Goal: Consume media (video, audio)

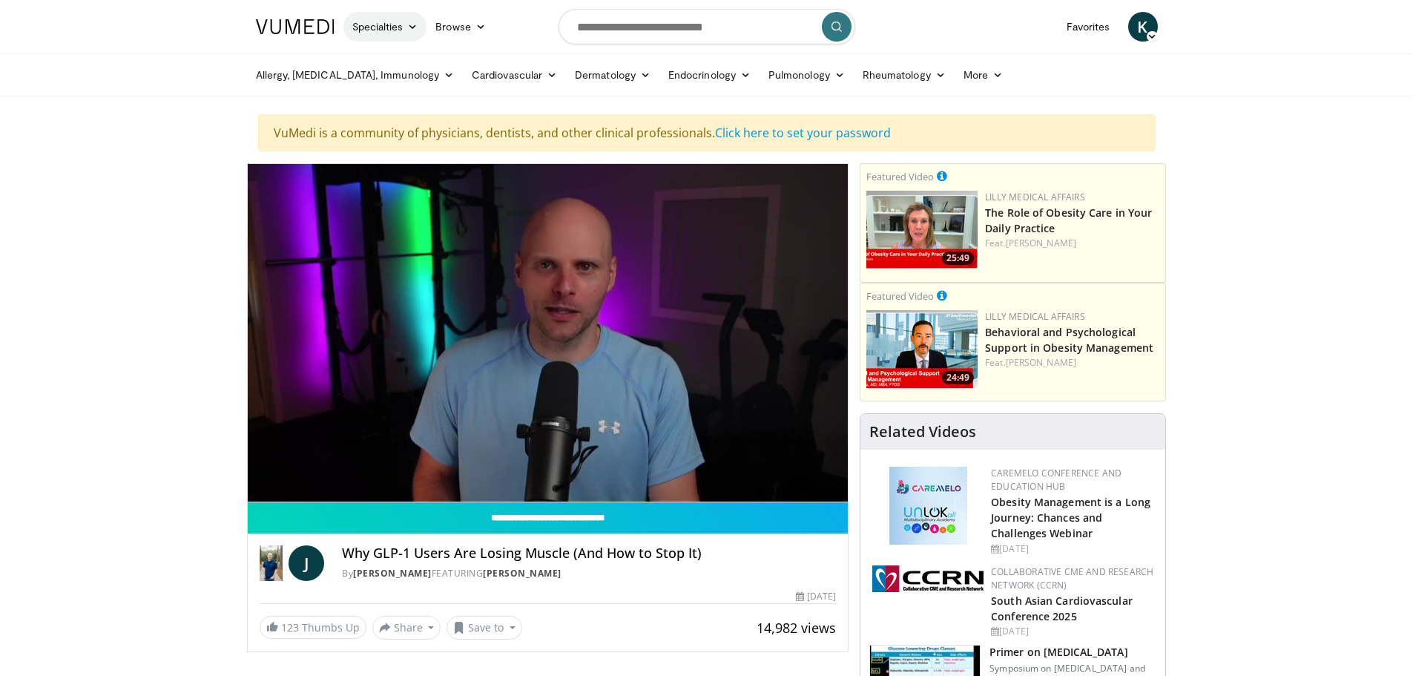
click at [383, 33] on link "Specialties" at bounding box center [385, 27] width 84 height 30
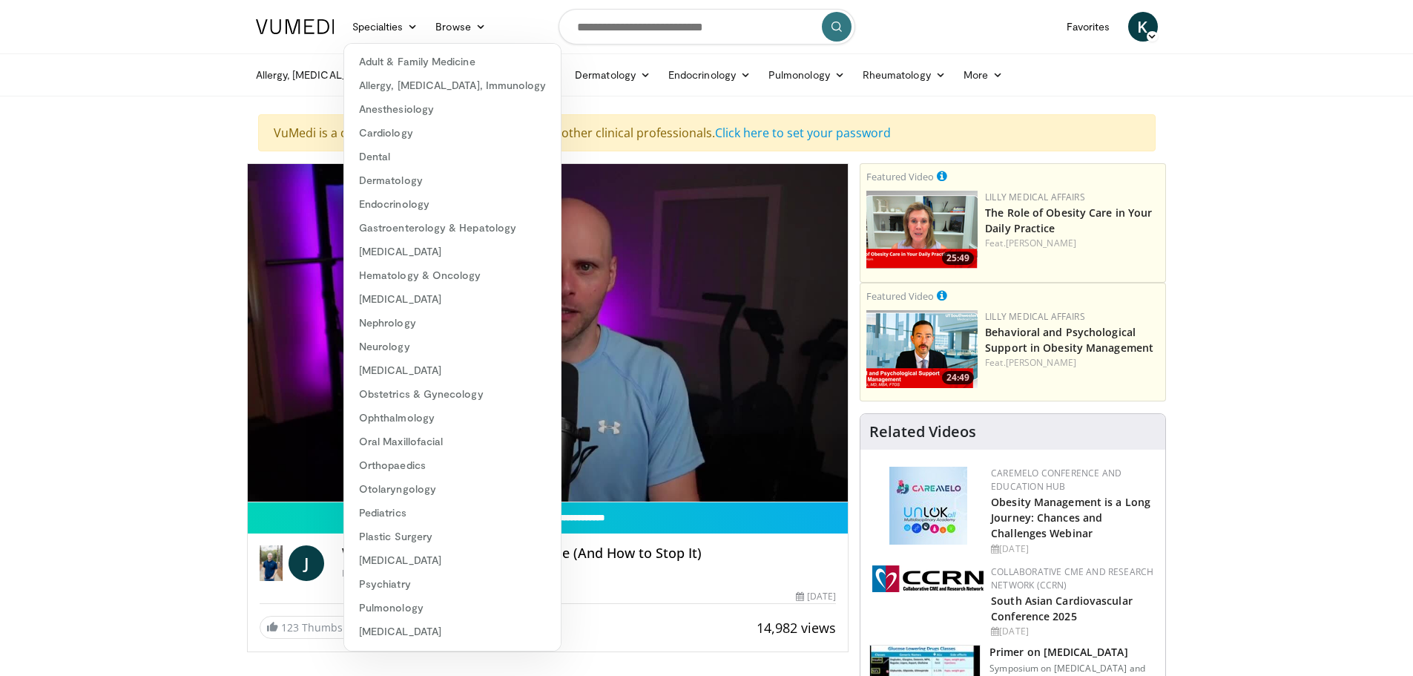
click at [291, 22] on img at bounding box center [295, 26] width 79 height 15
